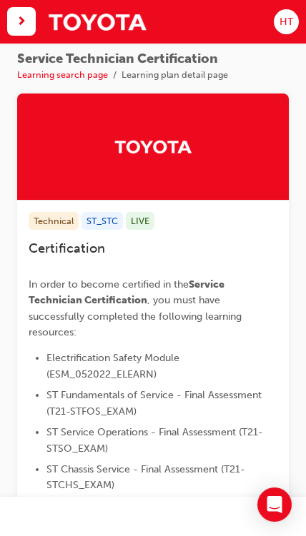
click at [286, 18] on span "HT" at bounding box center [286, 21] width 14 height 15
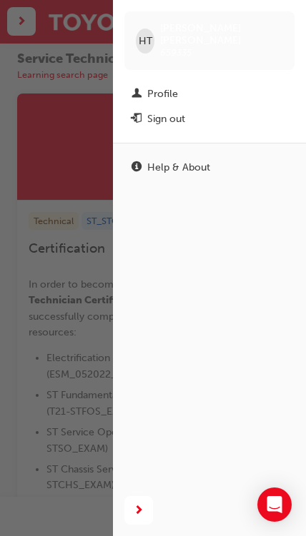
click at [164, 86] on div "Profile" at bounding box center [162, 93] width 31 height 15
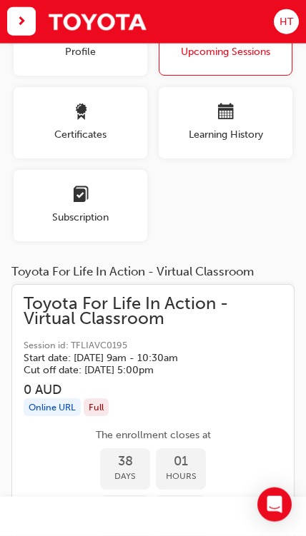
scroll to position [84, 0]
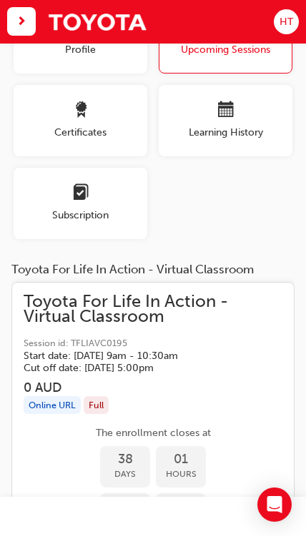
click at [105, 208] on span "Subscription" at bounding box center [81, 215] width 134 height 15
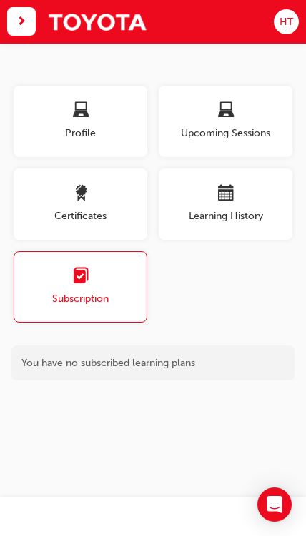
click at [113, 210] on span "Certificates" at bounding box center [81, 215] width 134 height 15
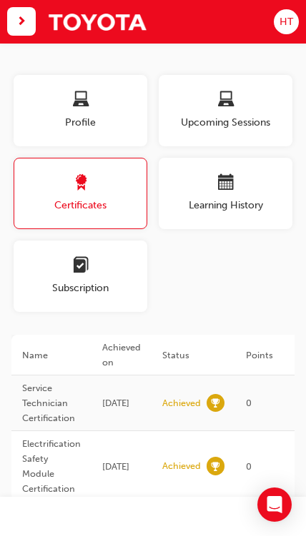
click at [256, 201] on span "Learning History" at bounding box center [225, 205] width 134 height 15
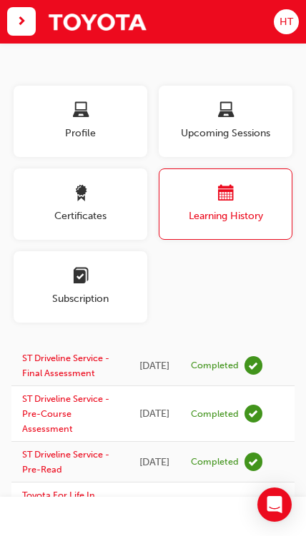
click at [103, 126] on span "Profile" at bounding box center [81, 133] width 134 height 15
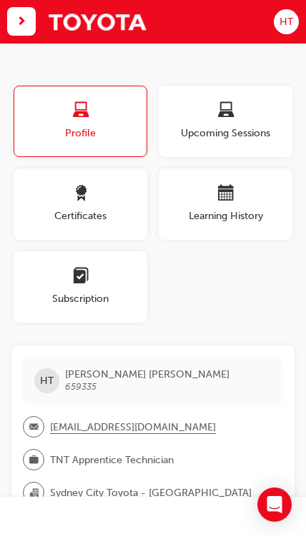
scroll to position [59, 0]
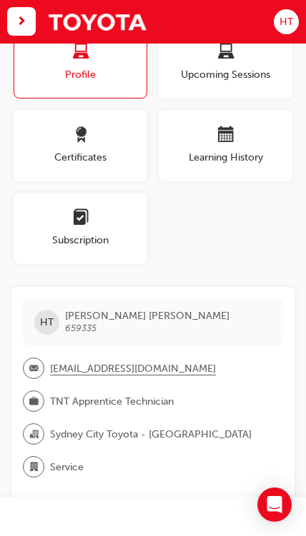
click at [17, 27] on span "next-icon" at bounding box center [21, 22] width 10 height 16
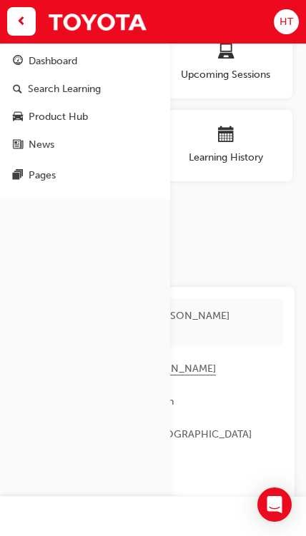
click at [69, 67] on div "Dashboard" at bounding box center [53, 61] width 49 height 15
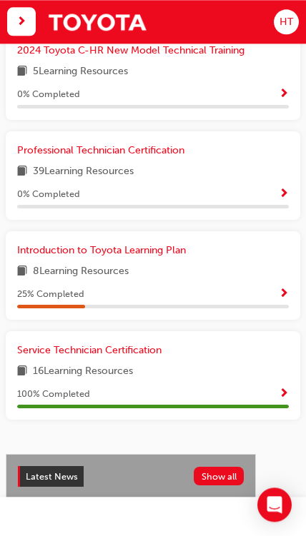
scroll to position [769, 0]
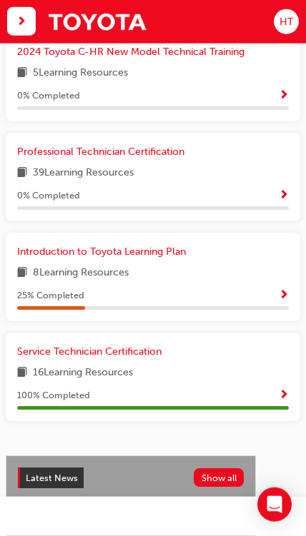
click at [167, 148] on span "Professional Technician Certification" at bounding box center [100, 152] width 167 height 12
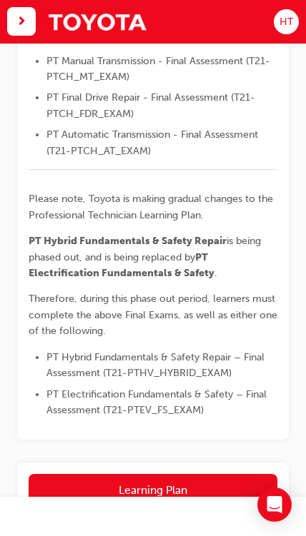
scroll to position [678, 0]
click at [238, 474] on button "Learning Plan" at bounding box center [153, 490] width 248 height 33
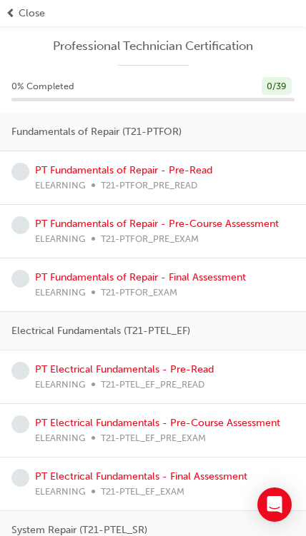
scroll to position [700, 0]
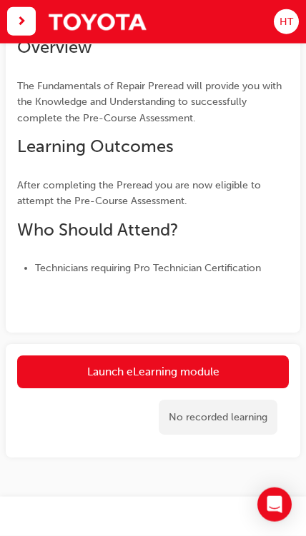
scroll to position [161, 0]
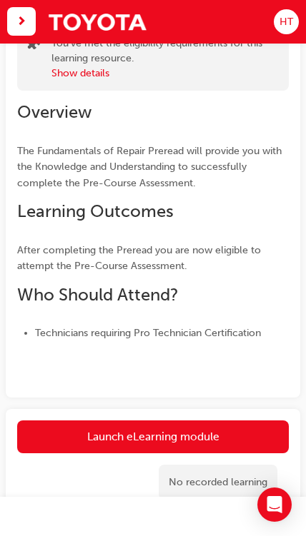
click at [231, 435] on link "Launch eLearning module" at bounding box center [152, 437] width 271 height 33
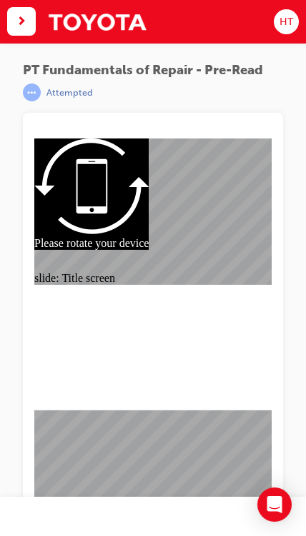
click at [256, 398] on div "slide: PDF BACK I have read this document BACK I have read this document" at bounding box center [152, 335] width 237 height 392
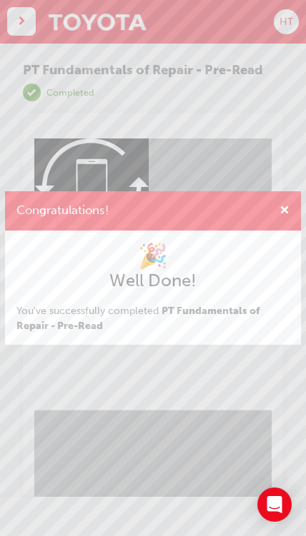
click at [283, 212] on span "cross-icon" at bounding box center [284, 212] width 10 height 12
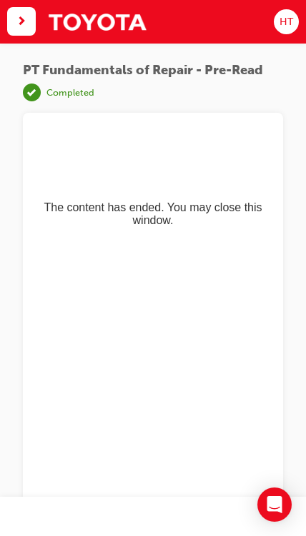
click at [26, 31] on div "button" at bounding box center [21, 21] width 29 height 29
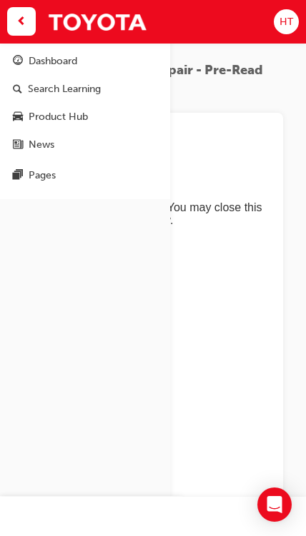
click at [74, 64] on div "Dashboard" at bounding box center [53, 61] width 49 height 15
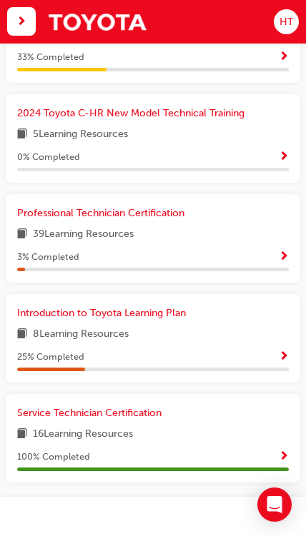
scroll to position [710, 0]
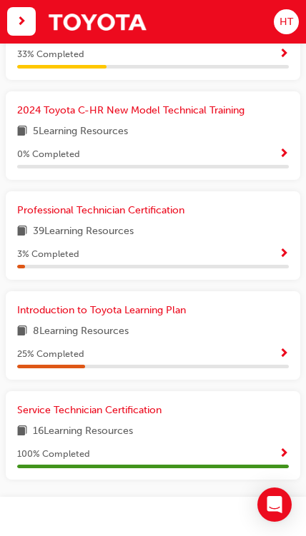
click at [170, 311] on span "Introduction to Toyota Learning Plan" at bounding box center [101, 310] width 168 height 12
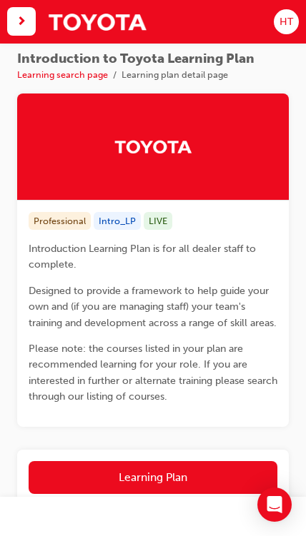
scroll to position [101, 0]
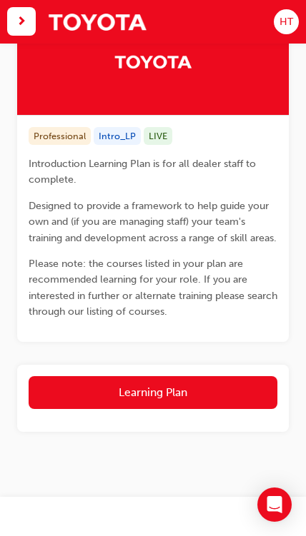
click at [224, 393] on button "Learning Plan" at bounding box center [153, 392] width 248 height 33
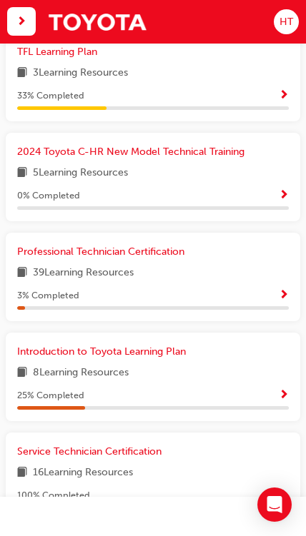
scroll to position [679, 0]
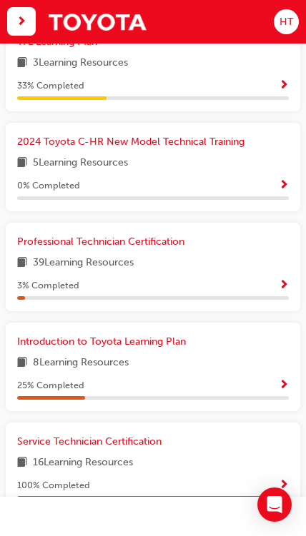
click at [158, 240] on span "Professional Technician Certification" at bounding box center [100, 242] width 167 height 12
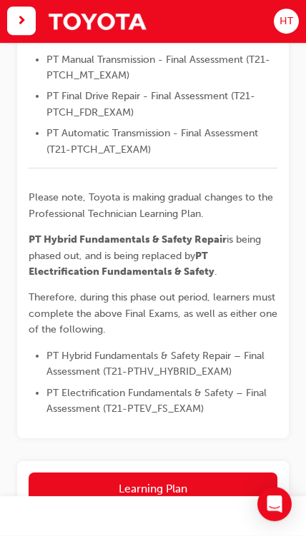
scroll to position [678, 0]
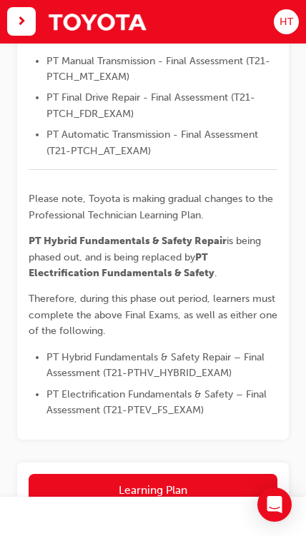
click at [235, 474] on button "Learning Plan" at bounding box center [153, 490] width 248 height 33
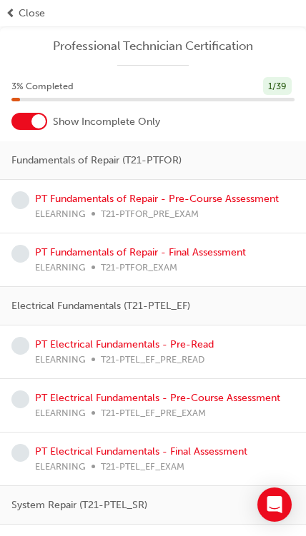
scroll to position [0, 0]
click at [246, 198] on link "PT Fundamentals of Repair - Pre-Course Assessment" at bounding box center [156, 199] width 243 height 12
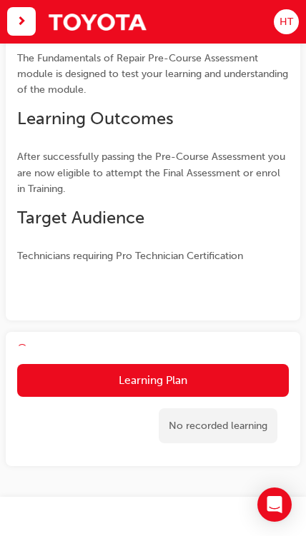
scroll to position [238, 0]
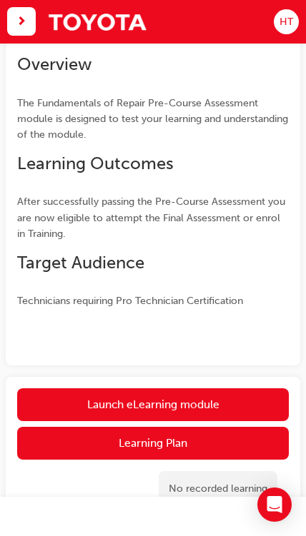
click at [247, 398] on link "Launch eLearning module" at bounding box center [152, 404] width 271 height 33
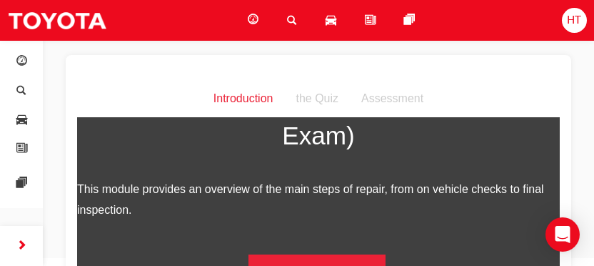
scroll to position [255, 0]
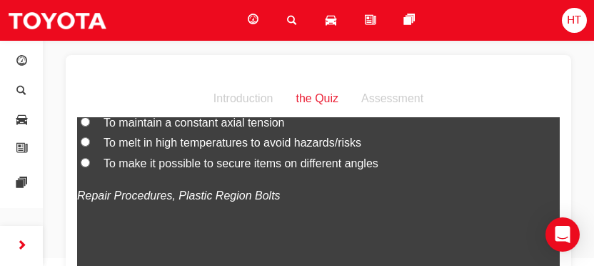
scroll to position [126, 0]
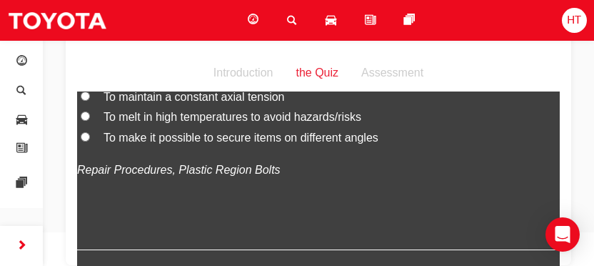
click at [93, 107] on label "To maintain a constant axial tension" at bounding box center [318, 96] width 483 height 21
click at [90, 100] on input "To maintain a constant axial tension" at bounding box center [85, 95] width 9 height 9
radio input "true"
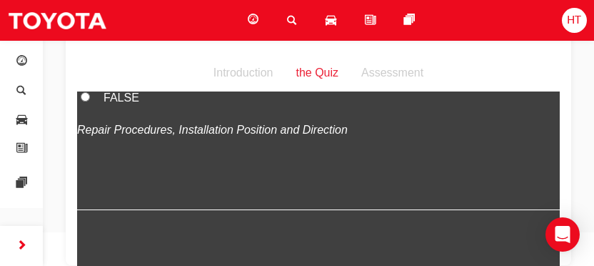
scroll to position [483, 0]
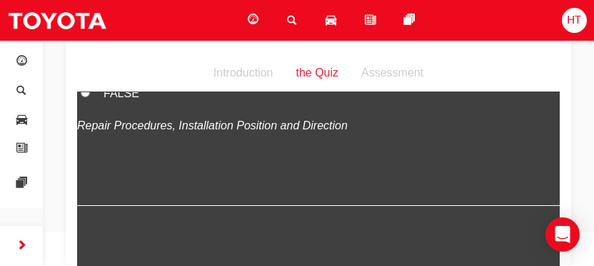
click at [86, 96] on input "FALSE" at bounding box center [85, 91] width 9 height 9
radio input "true"
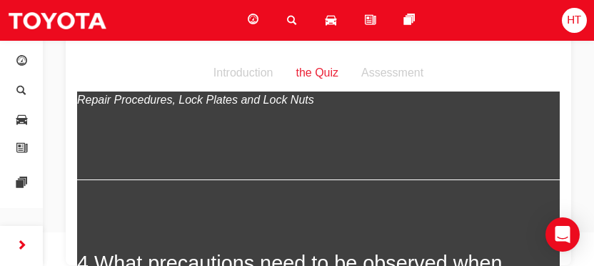
scroll to position [807, 0]
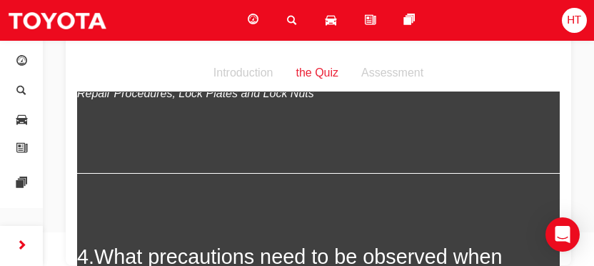
click at [90, 71] on label "TRUE" at bounding box center [318, 61] width 483 height 21
click at [90, 64] on input "TRUE" at bounding box center [85, 59] width 9 height 9
radio input "true"
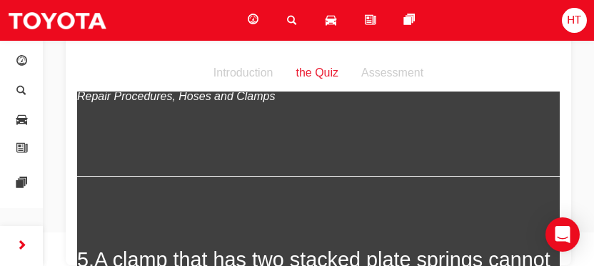
scroll to position [1136, 0]
click at [305, 0] on div "Dashboard Search Learning Product Hub News Pages HT" at bounding box center [297, 20] width 594 height 41
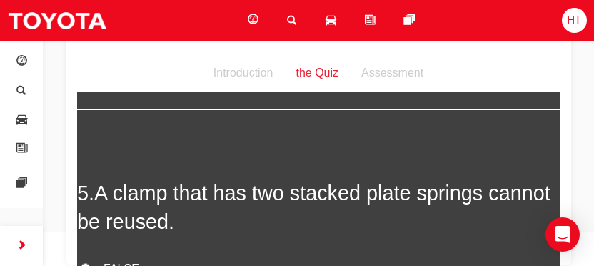
scroll to position [1204, 0]
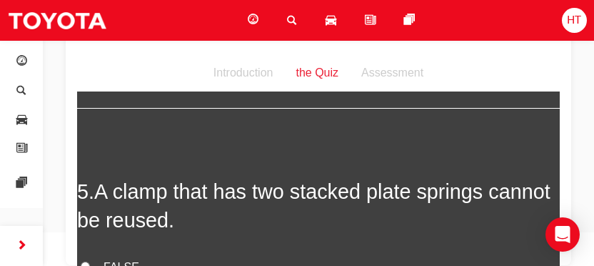
radio input "true"
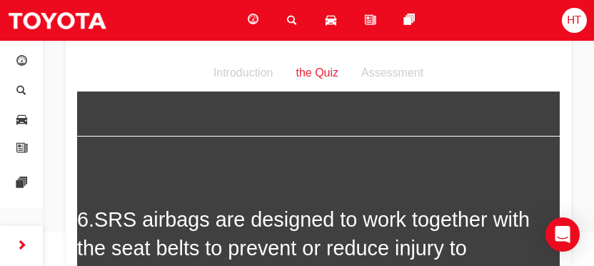
scroll to position [1474, 0]
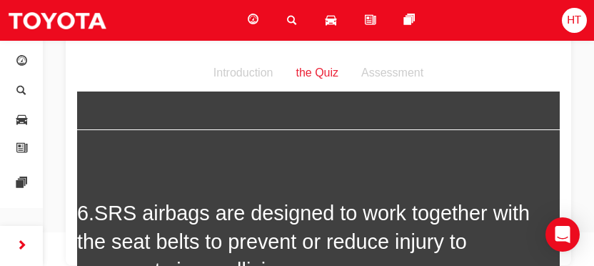
click at [93, 28] on label "TRUE" at bounding box center [318, 17] width 483 height 21
click at [90, 21] on input "TRUE" at bounding box center [85, 15] width 9 height 9
radio input "true"
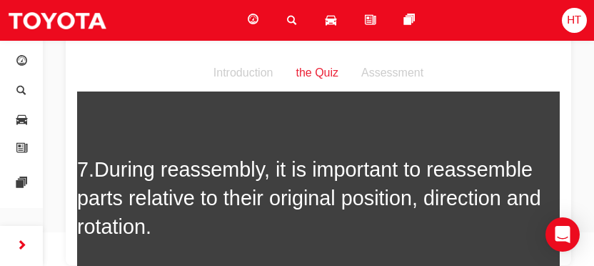
scroll to position [1839, 0]
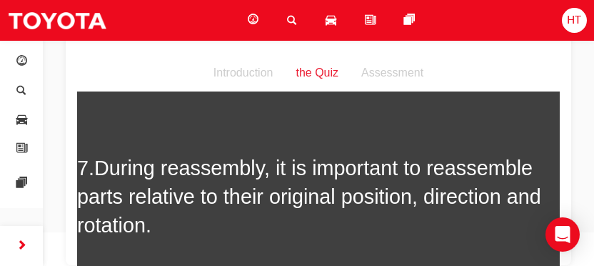
radio input "true"
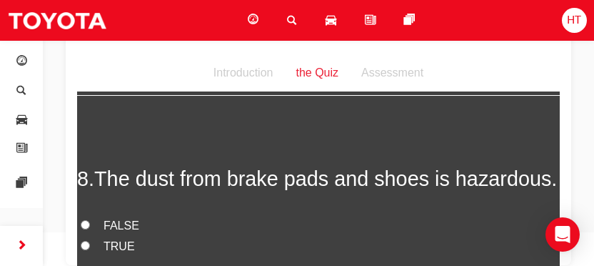
scroll to position [2154, 0]
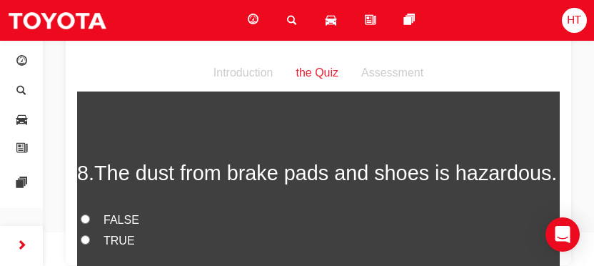
radio input "true"
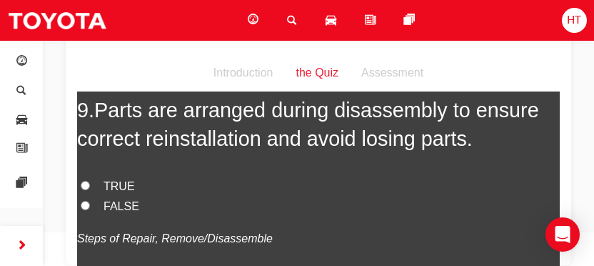
scroll to position [2477, 0]
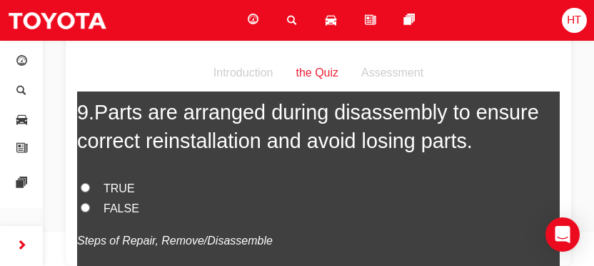
radio input "true"
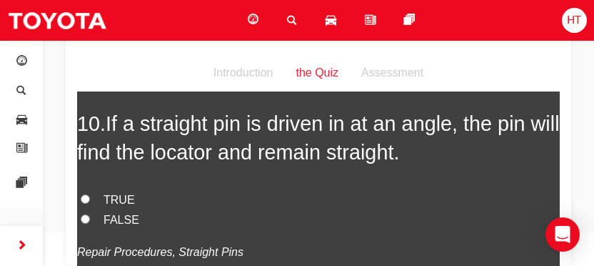
scroll to position [2758, 0]
radio input "true"
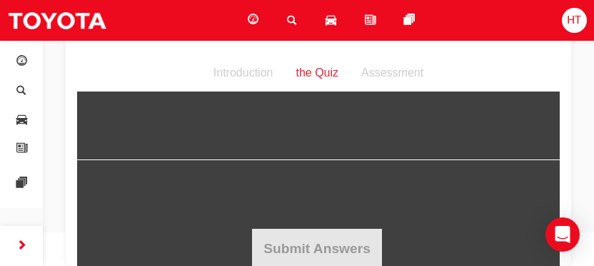
scroll to position [3095, 0]
click at [100, 58] on label "FALSE" at bounding box center [318, 47] width 483 height 21
click at [90, 51] on input "FALSE" at bounding box center [85, 45] width 9 height 9
radio input "true"
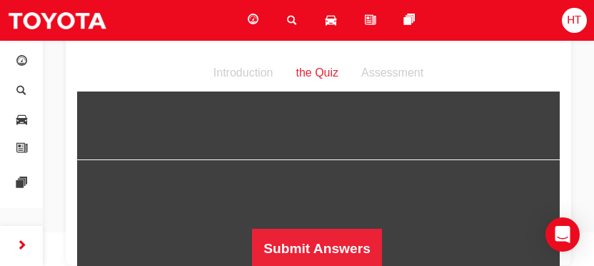
scroll to position [3262, 0]
click at [305, 235] on button "Submit Answers" at bounding box center [317, 248] width 130 height 40
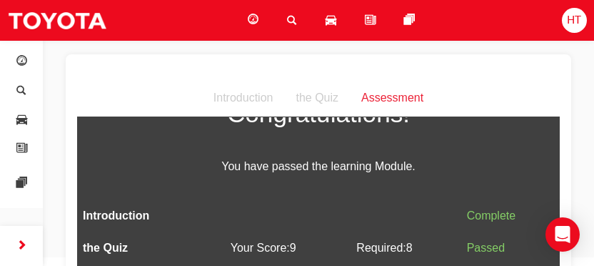
scroll to position [100, 0]
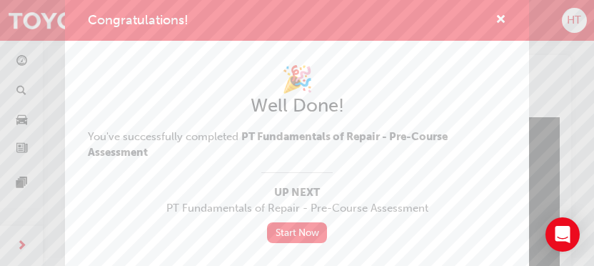
click at [303, 243] on link "Start Now" at bounding box center [297, 232] width 60 height 21
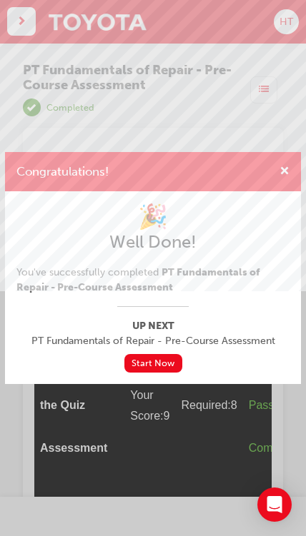
scroll to position [0, 0]
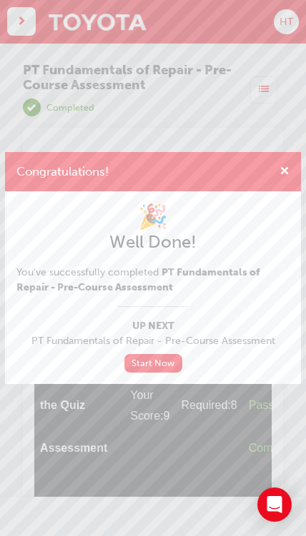
click at [178, 373] on link "Start Now" at bounding box center [153, 363] width 58 height 19
click at [285, 166] on span "cross-icon" at bounding box center [284, 172] width 10 height 12
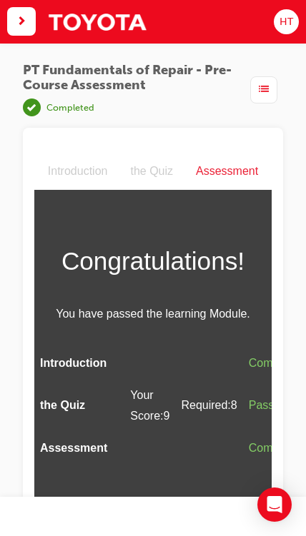
click at [16, 31] on div "button" at bounding box center [21, 21] width 29 height 29
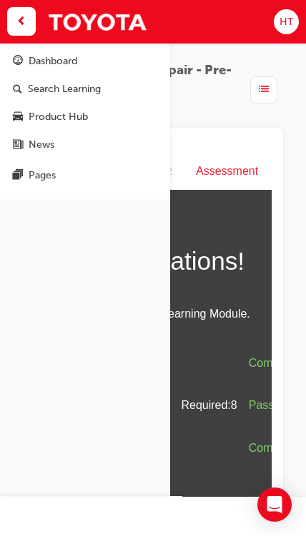
click at [81, 56] on div "Dashboard" at bounding box center [85, 61] width 144 height 16
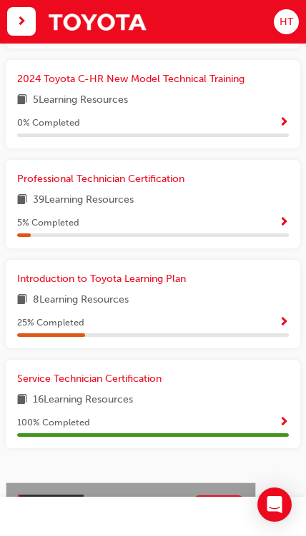
scroll to position [741, 0]
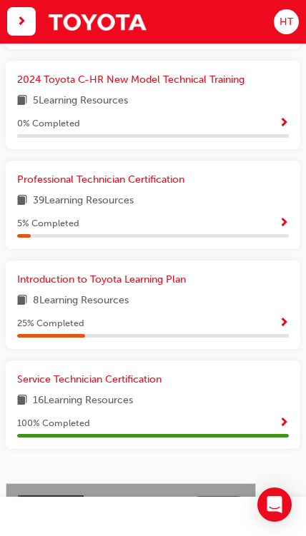
click at [168, 176] on span "Professional Technician Certification" at bounding box center [100, 179] width 167 height 12
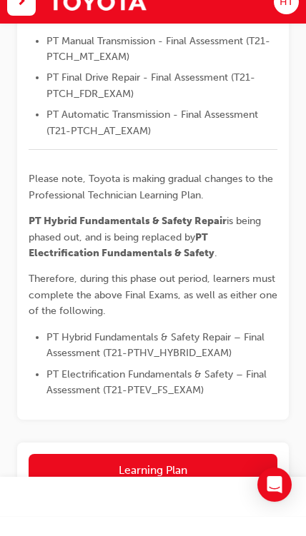
scroll to position [678, 0]
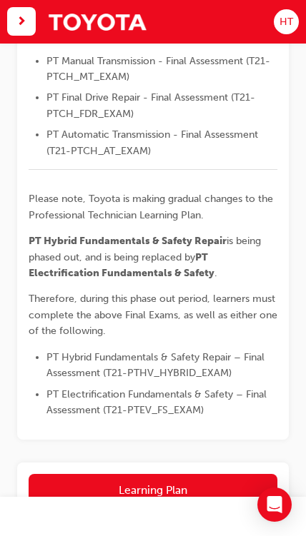
click at [246, 474] on button "Learning Plan" at bounding box center [153, 490] width 248 height 33
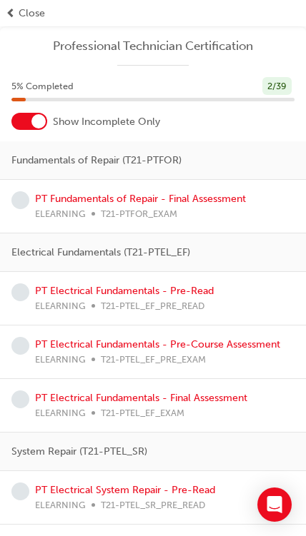
scroll to position [0, 0]
click at [208, 204] on link "PT Fundamentals of Repair - Final Assessment" at bounding box center [140, 199] width 211 height 12
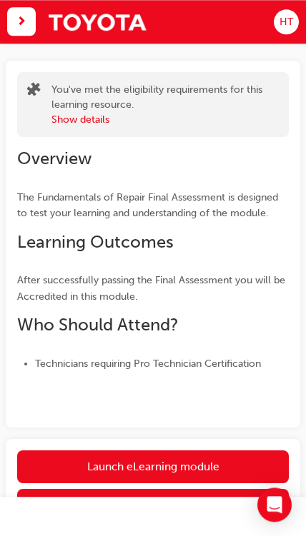
scroll to position [96, 0]
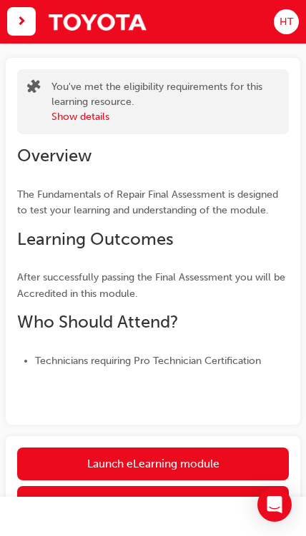
click at [227, 456] on link "Launch eLearning module" at bounding box center [152, 464] width 271 height 33
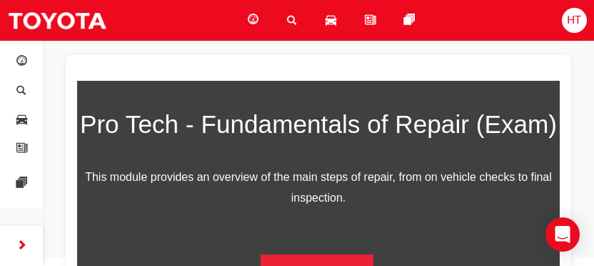
scroll to position [336, 0]
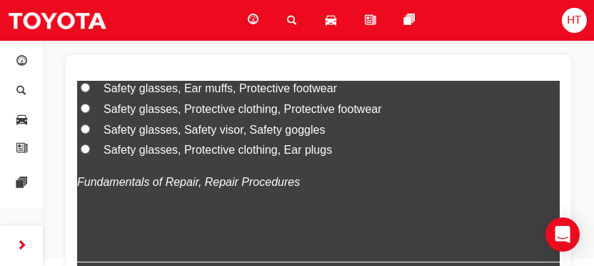
scroll to position [126, 0]
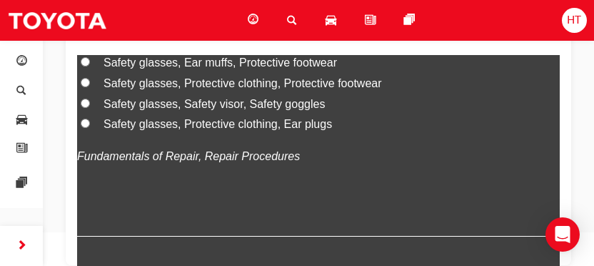
click at [94, 94] on label "Safety glasses, Protective clothing, Protective footwear" at bounding box center [318, 83] width 483 height 21
click at [90, 86] on input "Safety glasses, Protective clothing, Protective footwear" at bounding box center [85, 81] width 9 height 9
radio input "true"
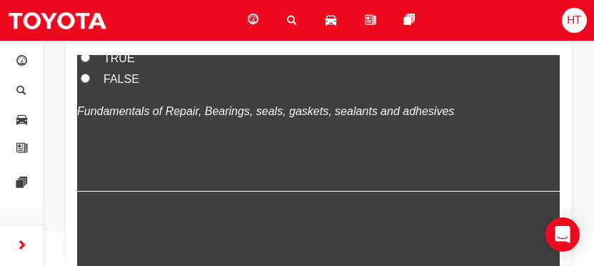
scroll to position [631, 0]
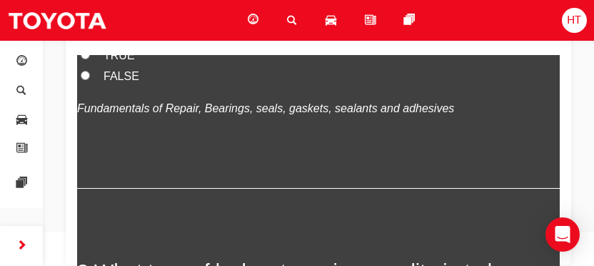
click at [87, 59] on input "TRUE" at bounding box center [85, 53] width 9 height 9
radio input "true"
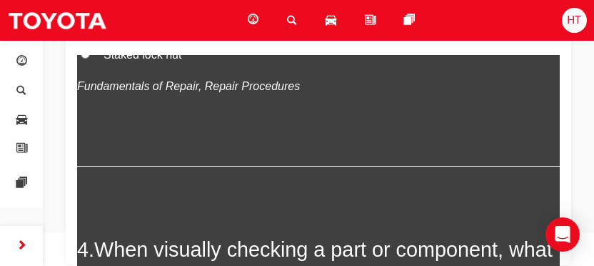
scroll to position [985, 0]
radio input "true"
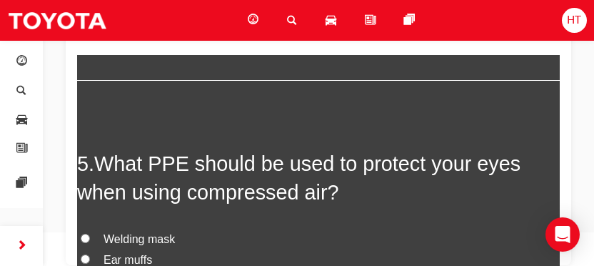
scroll to position [1394, 0]
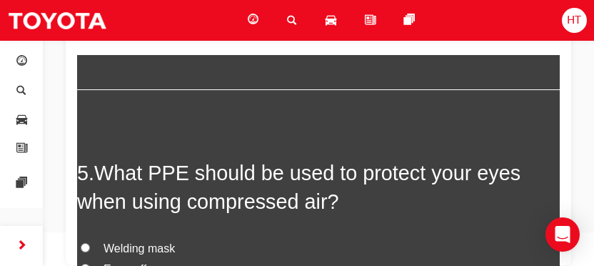
radio input "true"
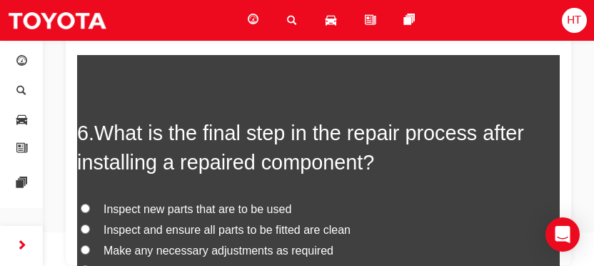
scroll to position [1767, 0]
radio input "true"
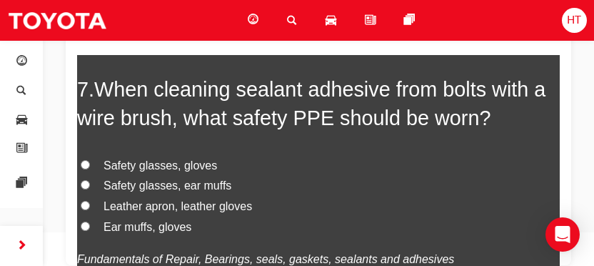
scroll to position [2142, 0]
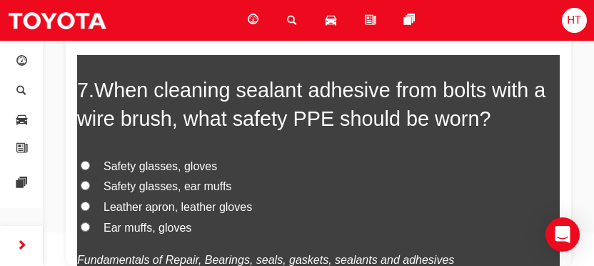
radio input "true"
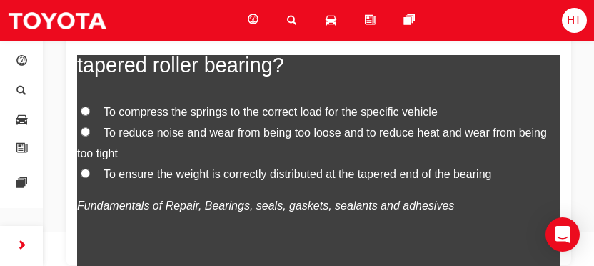
scroll to position [2529, 0]
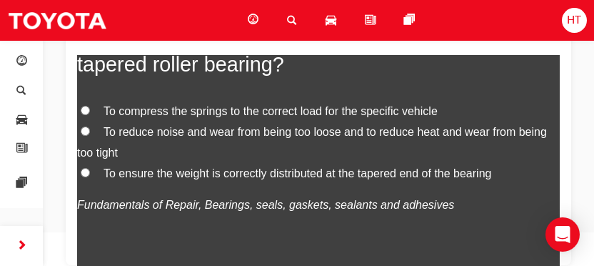
radio input "true"
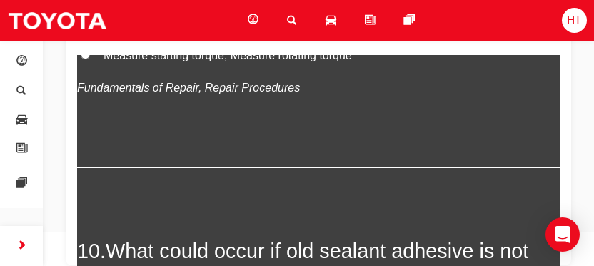
scroll to position [2981, 0]
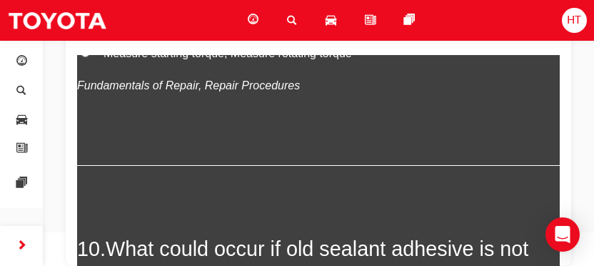
radio input "true"
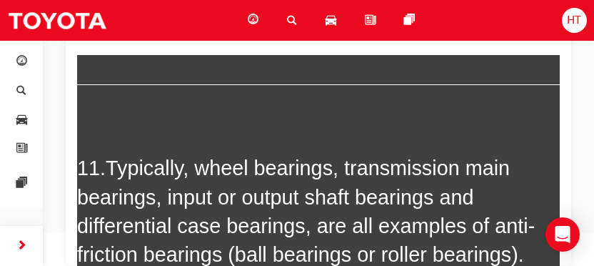
scroll to position [3394, 0]
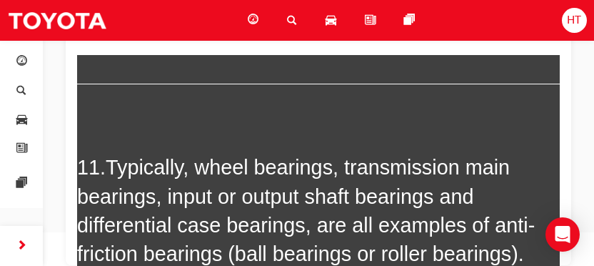
radio input "true"
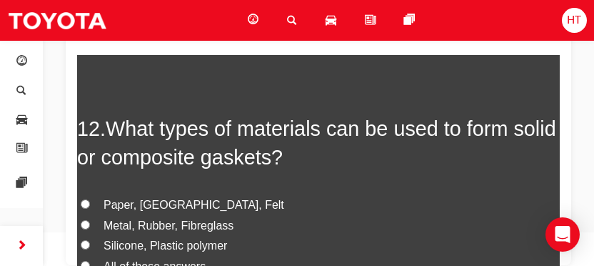
scroll to position [3790, 0]
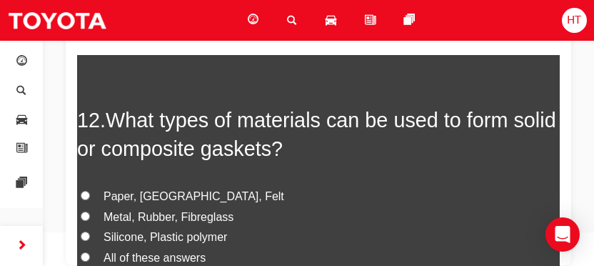
radio input "true"
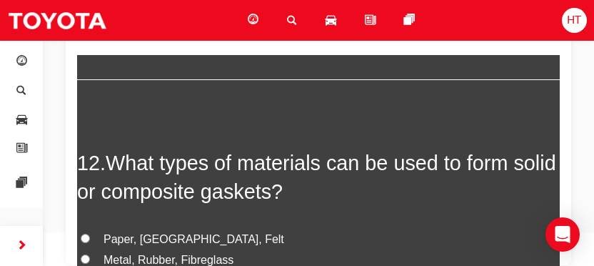
scroll to position [3760, 0]
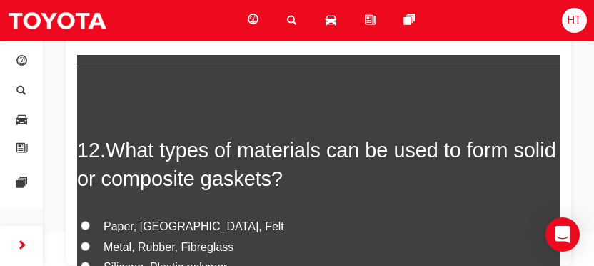
radio input "true"
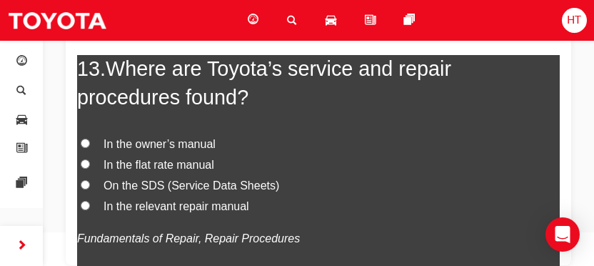
scroll to position [4176, 0]
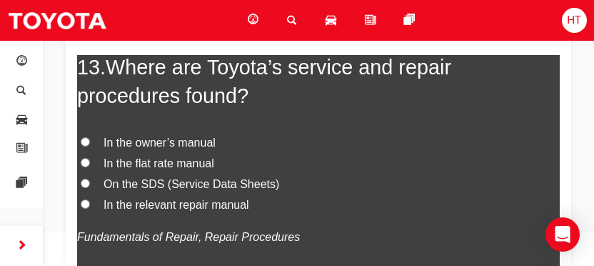
radio input "true"
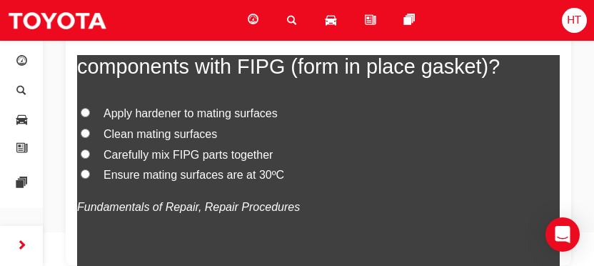
scroll to position [4540, 0]
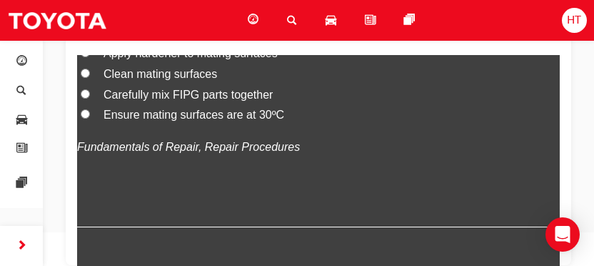
radio input "true"
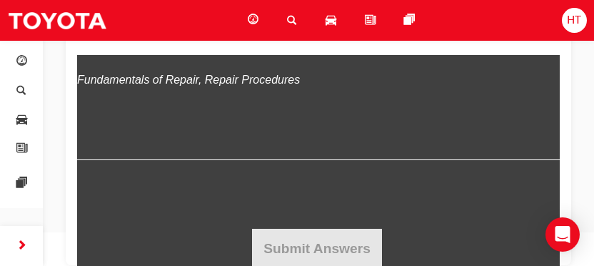
scroll to position [4938, 0]
radio input "true"
click at [305, 17] on label "Clean mating surfaces" at bounding box center [318, 6] width 483 height 21
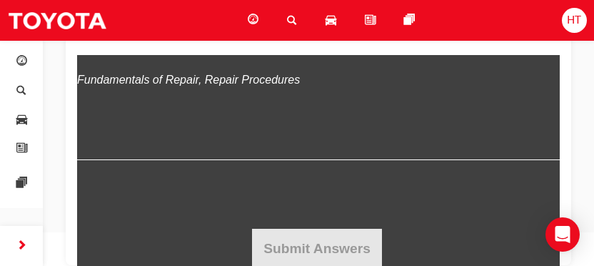
click at [90, 10] on input "Clean mating surfaces" at bounding box center [85, 5] width 9 height 9
radio input "true"
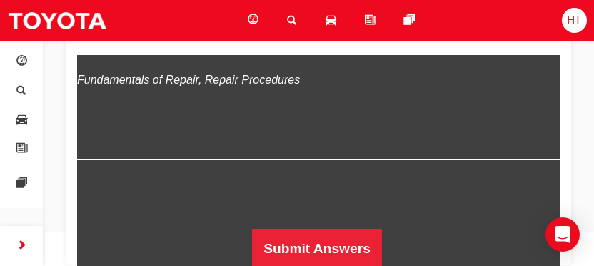
scroll to position [5516, 0]
click at [305, 235] on button "Submit Answers" at bounding box center [317, 248] width 130 height 40
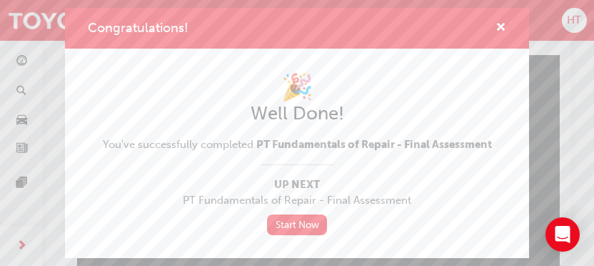
scroll to position [100, 0]
click at [305, 235] on link "Start Now" at bounding box center [297, 224] width 60 height 21
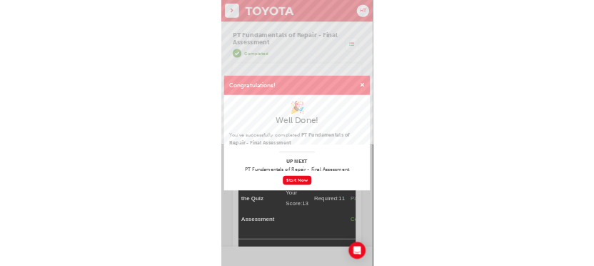
scroll to position [0, 0]
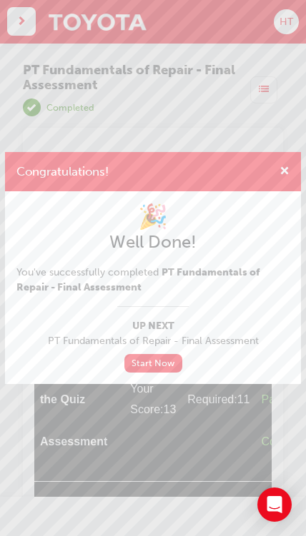
click at [283, 168] on span "cross-icon" at bounding box center [284, 172] width 10 height 12
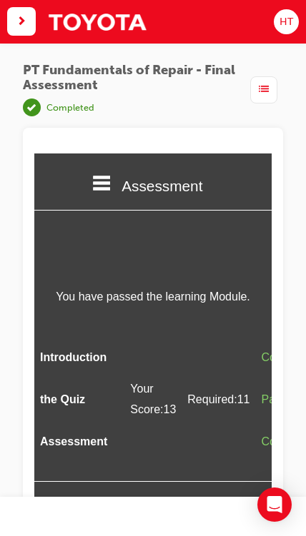
click at [9, 19] on div "button" at bounding box center [21, 21] width 29 height 29
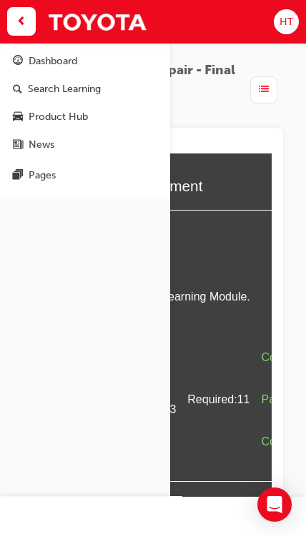
click at [97, 69] on div "Dashboard" at bounding box center [85, 61] width 144 height 16
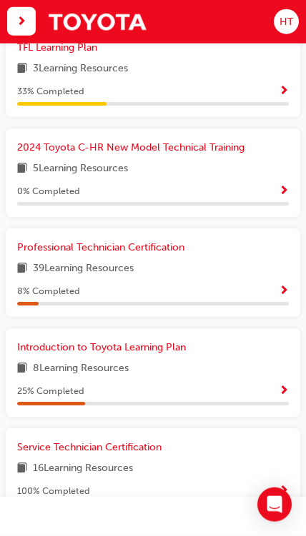
scroll to position [674, 0]
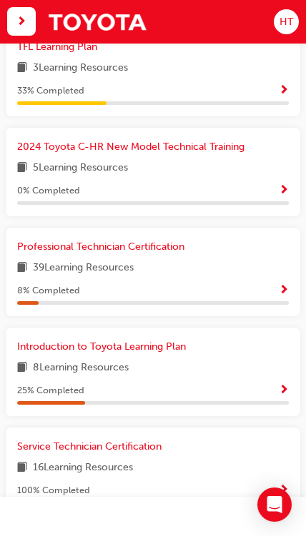
click at [171, 248] on span "Professional Technician Certification" at bounding box center [100, 247] width 167 height 12
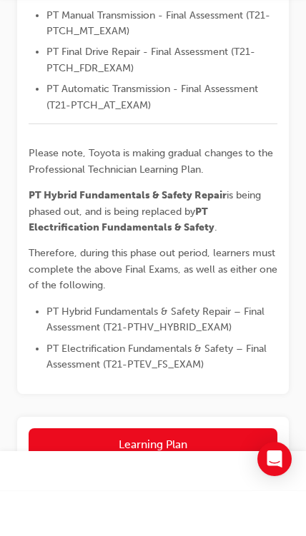
scroll to position [678, 0]
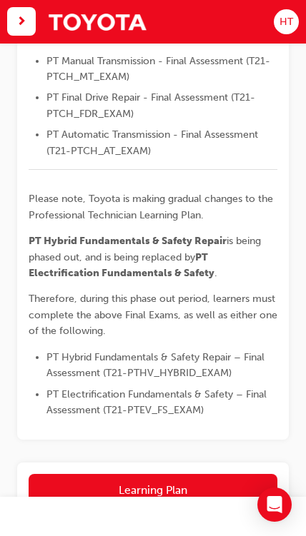
click at [232, 474] on button "Learning Plan" at bounding box center [153, 490] width 248 height 33
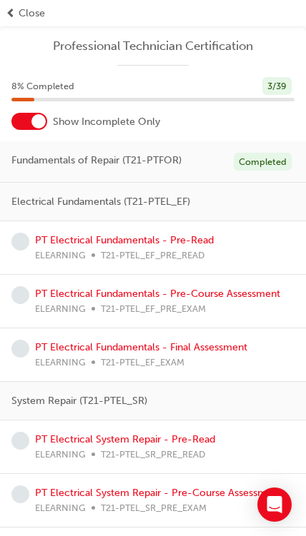
scroll to position [0, 0]
